Goal: Task Accomplishment & Management: Manage account settings

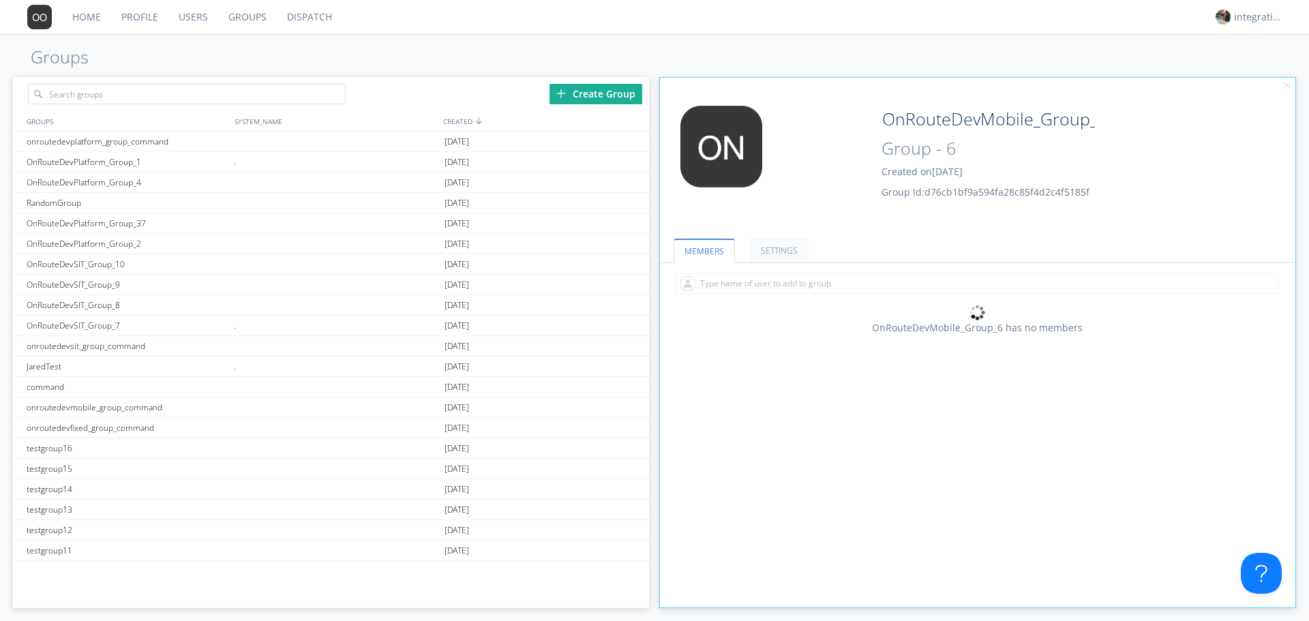
click at [241, 10] on link "Groups" at bounding box center [247, 17] width 59 height 34
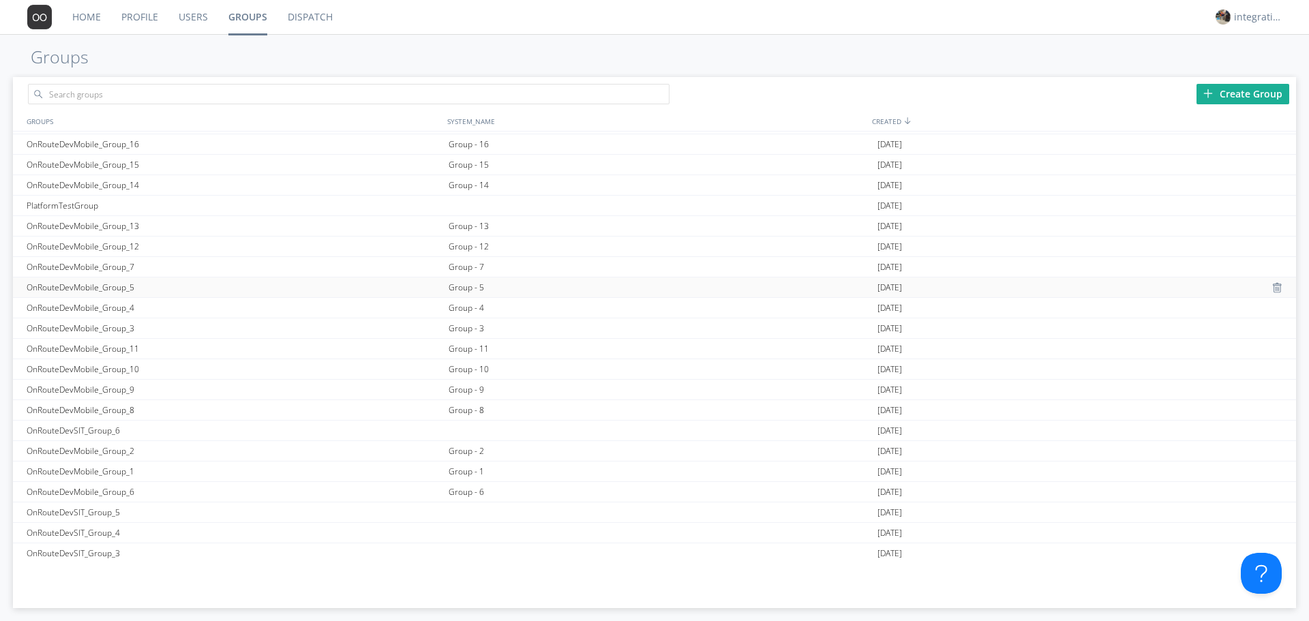
scroll to position [901, 0]
click at [468, 252] on div "Group - 13" at bounding box center [659, 242] width 428 height 20
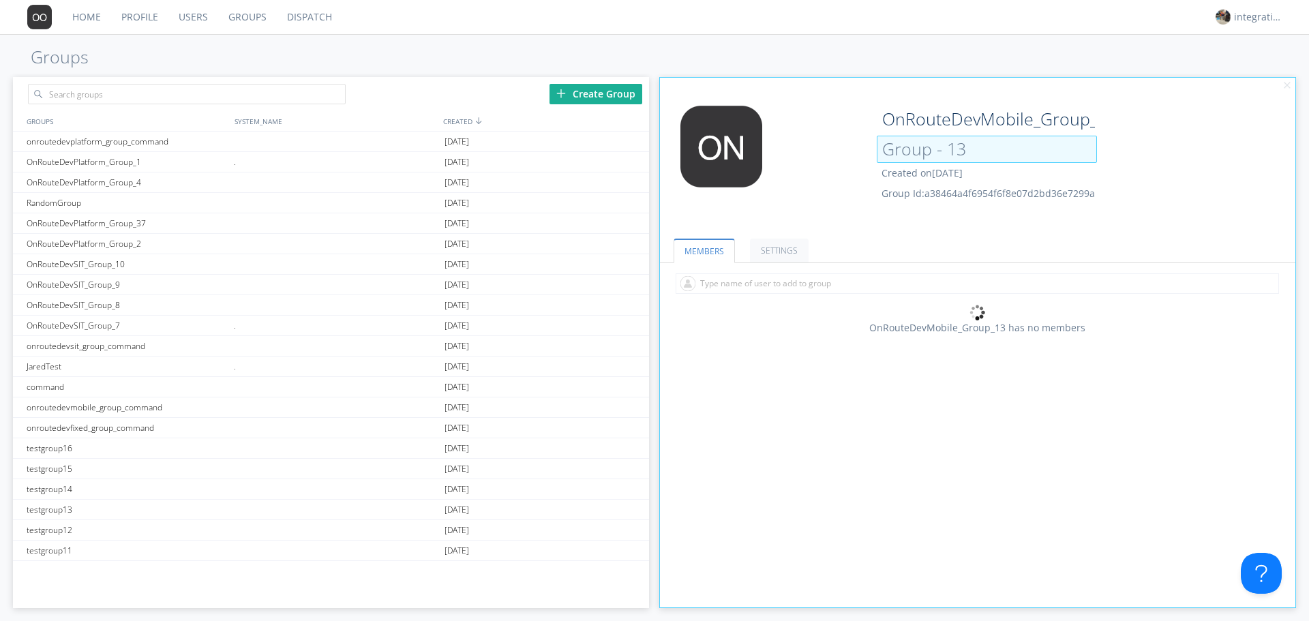
drag, startPoint x: 938, startPoint y: 153, endPoint x: 946, endPoint y: 153, distance: 8.2
click at [946, 153] on input "Group - 13" at bounding box center [987, 149] width 220 height 27
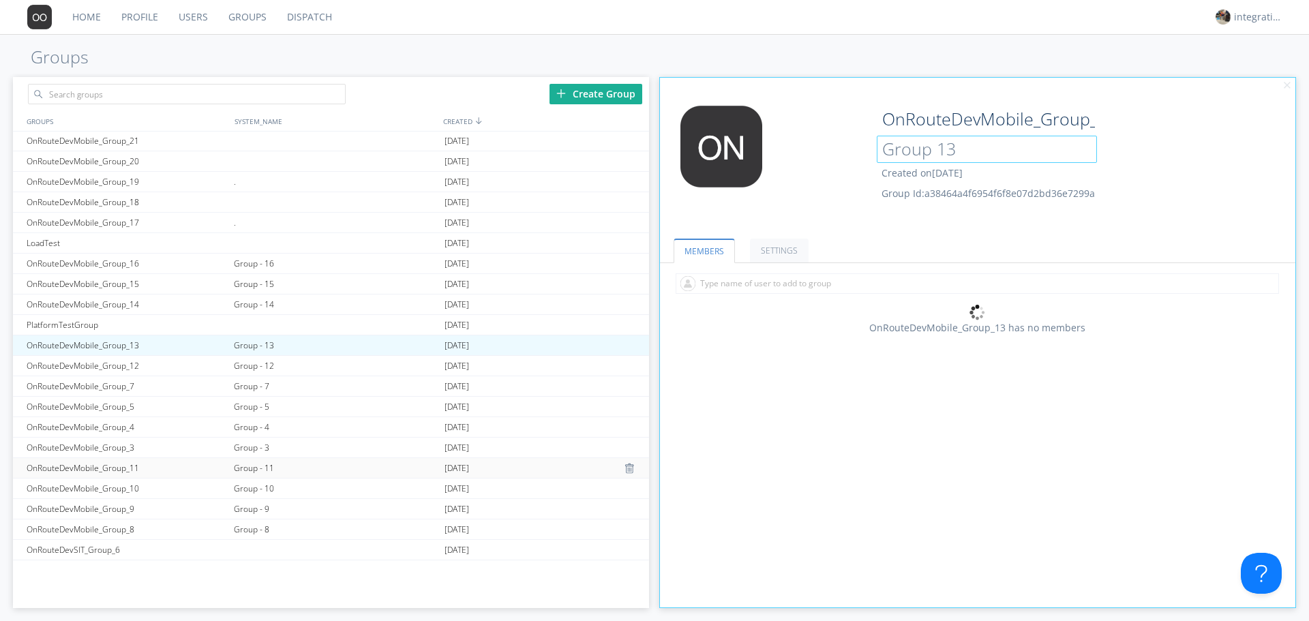
scroll to position [1083, 0]
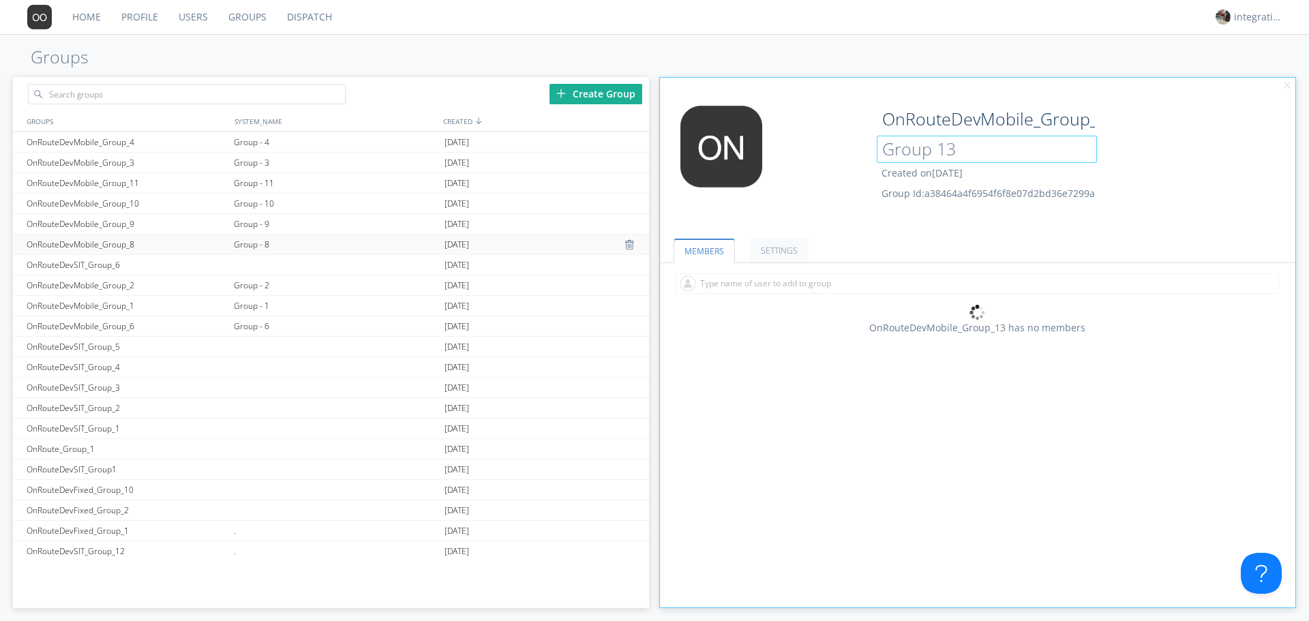
type input "Group 13"
click at [262, 243] on div "Group - 8" at bounding box center [335, 245] width 211 height 20
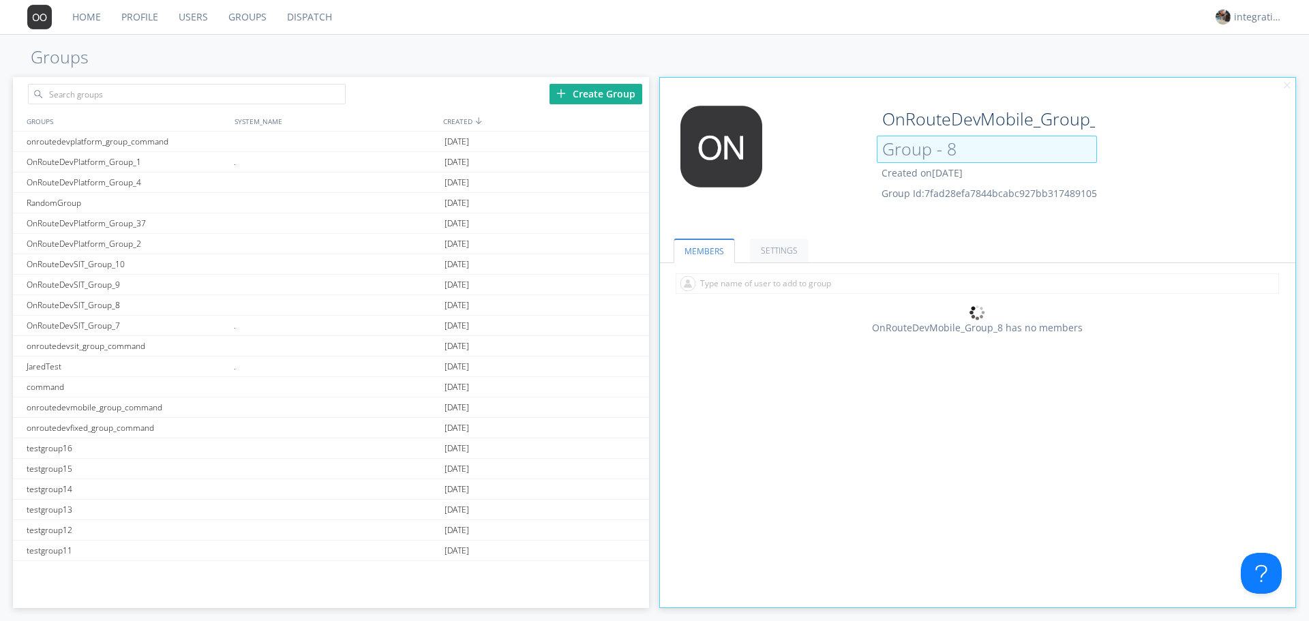
drag, startPoint x: 945, startPoint y: 153, endPoint x: 935, endPoint y: 157, distance: 10.1
click at [935, 157] on input "Group - 8" at bounding box center [987, 149] width 220 height 27
type input "Group 8"
click at [897, 230] on ul "MEMBERS SETTINGS" at bounding box center [977, 243] width 635 height 42
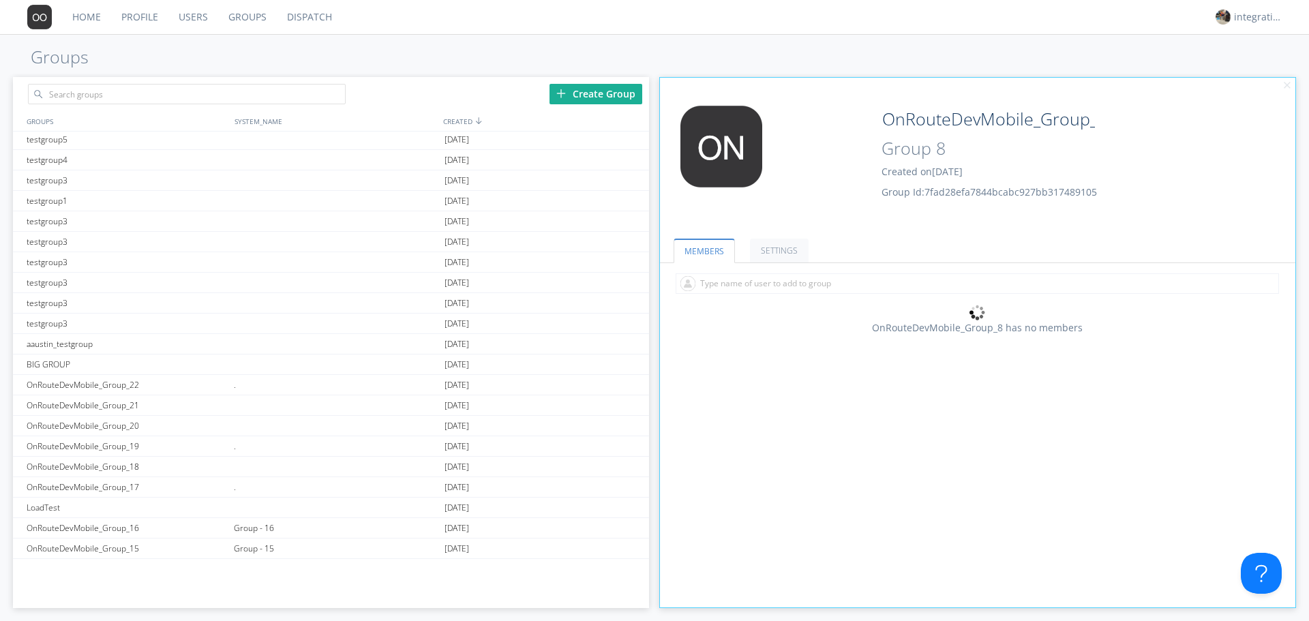
scroll to position [727, 0]
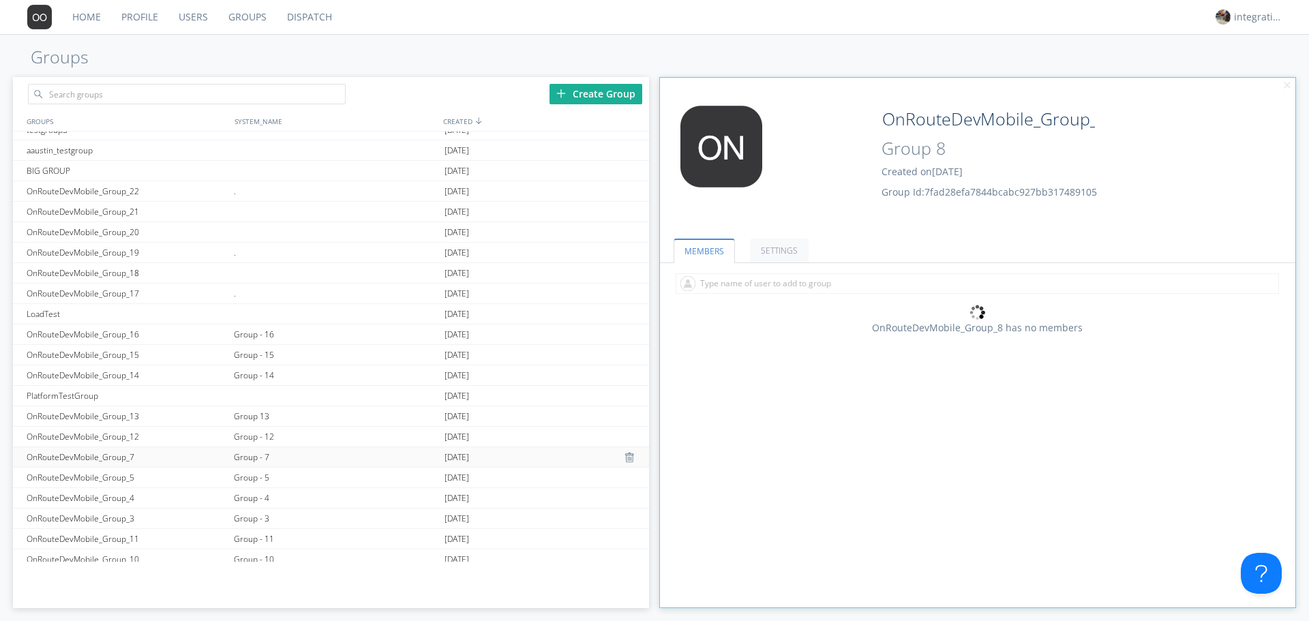
click at [262, 449] on div "Group - 7" at bounding box center [335, 457] width 211 height 20
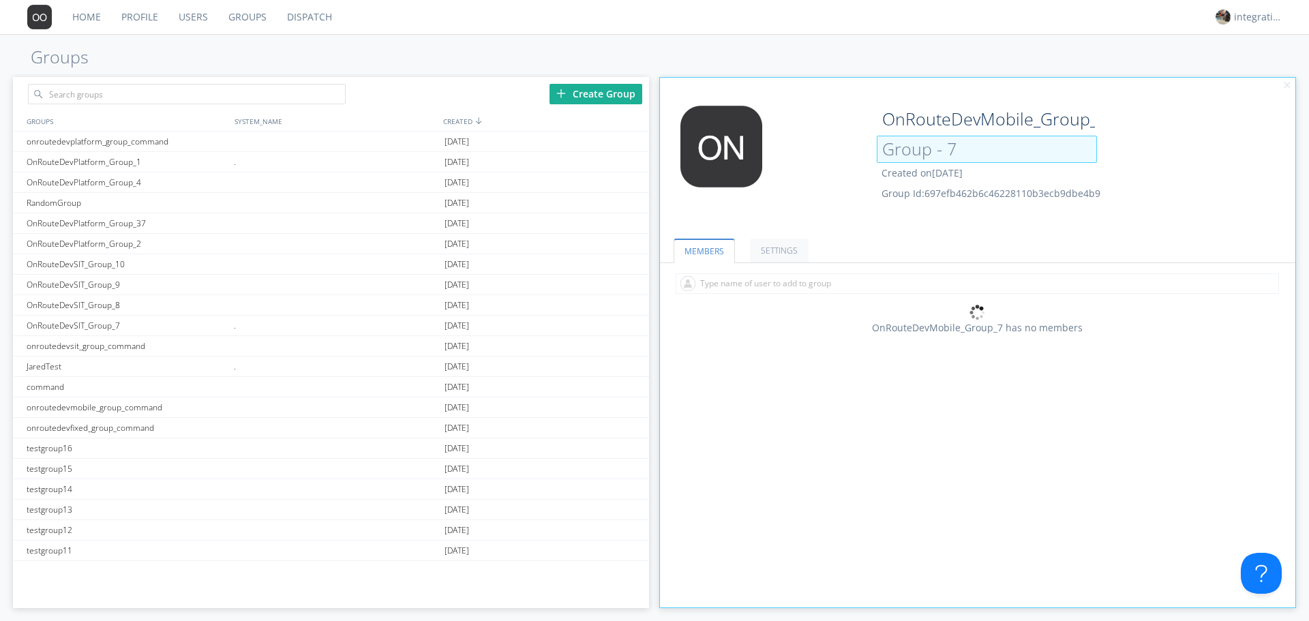
drag, startPoint x: 942, startPoint y: 150, endPoint x: 930, endPoint y: 153, distance: 12.6
click at [930, 153] on input "Group - 7" at bounding box center [987, 149] width 220 height 27
type input "Group 7"
click at [997, 194] on span "Group Id: 697efb462b6c46228110b3ecb9dbe4b9" at bounding box center [991, 191] width 219 height 13
